Goal: Transaction & Acquisition: Purchase product/service

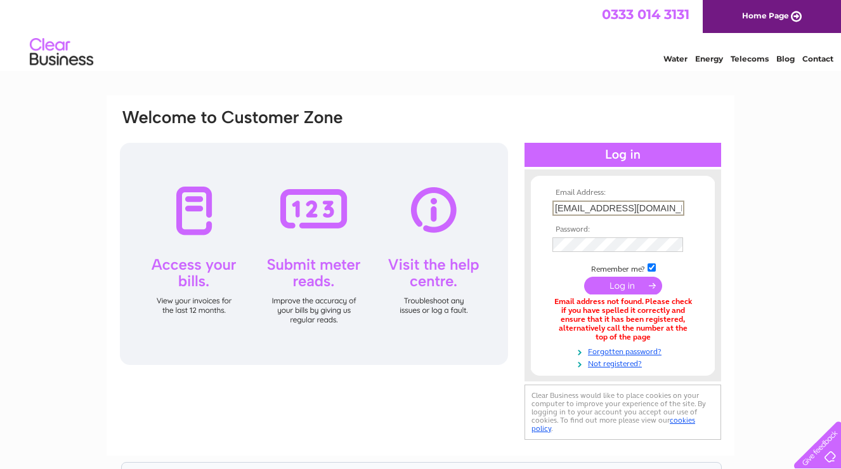
click at [567, 208] on input "jldclow@gmail.com" at bounding box center [619, 207] width 132 height 15
type input "jldsclow@gmail.com"
click at [751, 259] on div "Email Address: jldsclow@gmail.com Password:" at bounding box center [420, 383] width 841 height 576
click at [631, 280] on input "submit" at bounding box center [623, 286] width 78 height 18
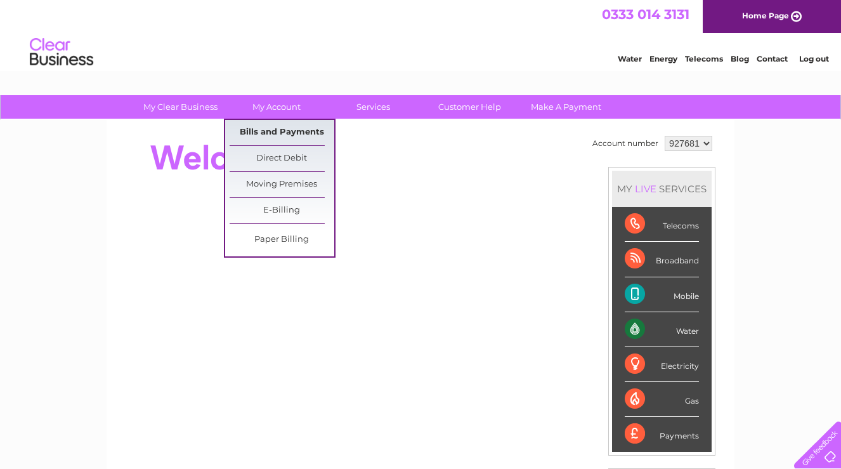
click at [264, 140] on link "Bills and Payments" at bounding box center [282, 132] width 105 height 25
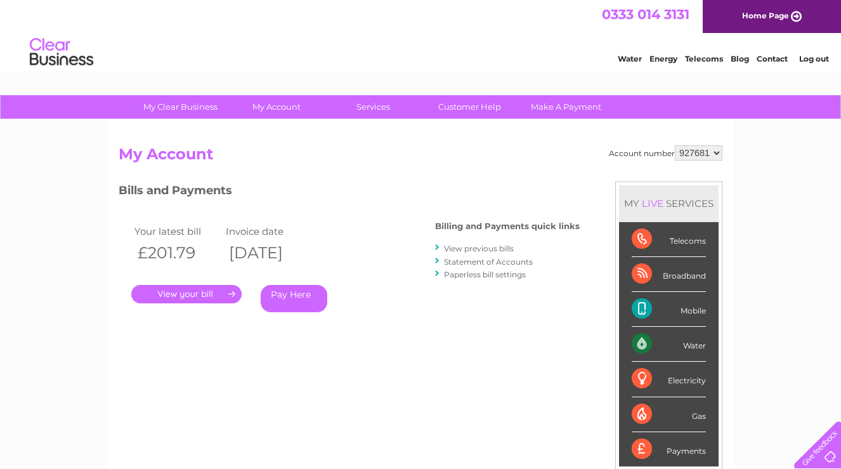
click at [287, 298] on link "Pay Here" at bounding box center [294, 298] width 67 height 27
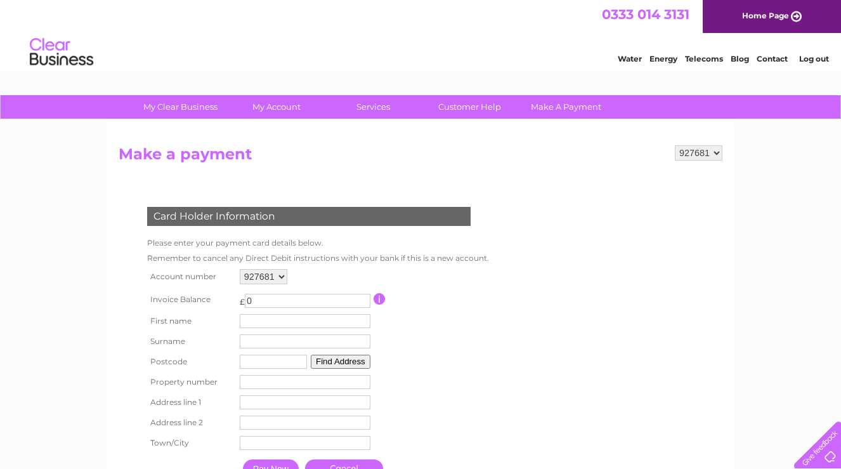
click at [815, 61] on link "Log out" at bounding box center [814, 59] width 30 height 10
